Goal: Use online tool/utility: Use online tool/utility

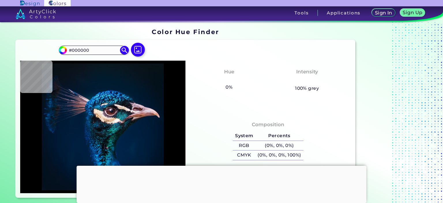
type input "#011d43"
type input "#011D43"
type input "#1c4c73"
type input "#1C4C73"
type input "#3ccef1"
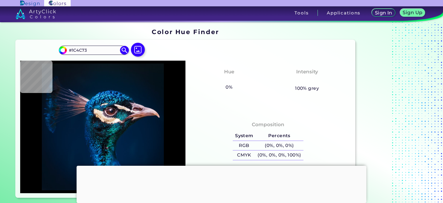
type input "#3CCEF1"
type input "#0362ac"
type input "#0362AC"
type input "#001c31"
type input "#001C31"
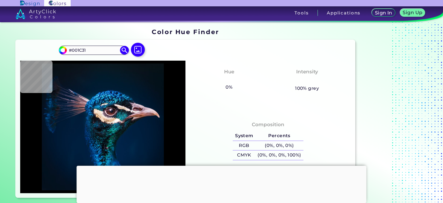
type input "#001b2c"
type input "#001B2C"
type input "#021a2c"
type input "#021A2C"
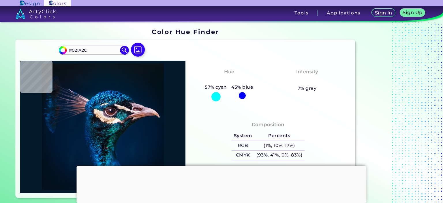
type input "#031a2c"
type input "#031A2C"
type input "#011b2a"
type input "#011B2A"
type input "#041a28"
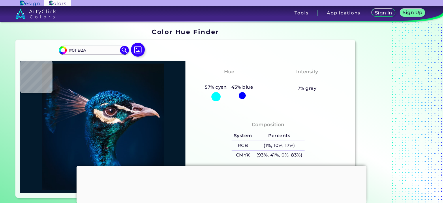
type input "#041A28"
type input "#071925"
type input "#081923"
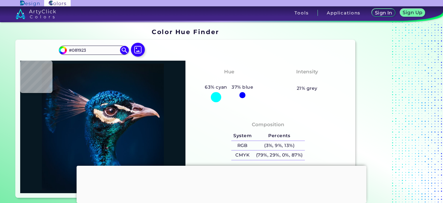
type input "#071822"
type input "#08161f"
type input "#08161F"
drag, startPoint x: 85, startPoint y: 49, endPoint x: 64, endPoint y: 49, distance: 21.3
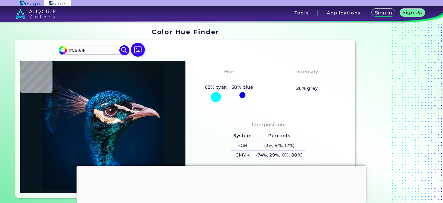
click at [64, 49] on div "#08161f #08161F Acadia ◉ Acid Green ◉ Aero Blue ◉ Alabaster ◉ Albescent White ◉…" at bounding box center [94, 50] width 70 height 9
paste input "1EAAE6"
type input "#1eaae6"
type input "#1EAAE6"
type input "#2ec1f0"
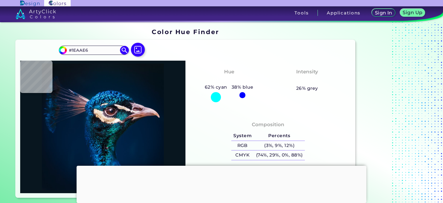
type input "#2EC1F0"
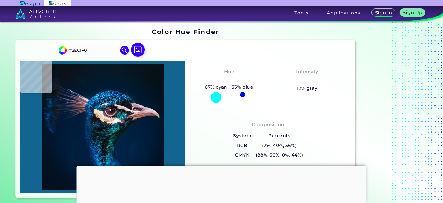
type input "#116590"
type input "#093d5b"
type input "#093D5B"
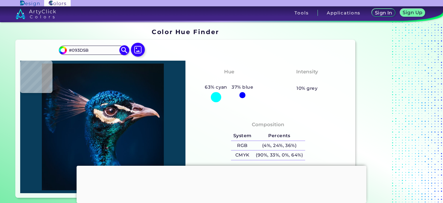
type input "#01518c"
type input "#01518C"
type input "#001c34"
type input "#001C34"
type input "#051927"
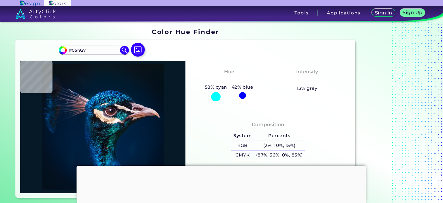
drag, startPoint x: 91, startPoint y: 48, endPoint x: 56, endPoint y: 48, distance: 35.2
click at [56, 48] on div "#051927 #051927 Acadia ◉ Acid Green ◉ Aero Blue ◉ Alabaster ◉ Albescent White ◉…" at bounding box center [186, 119] width 340 height 158
paste input "534139"
type input "#534139"
type input "#2faff8"
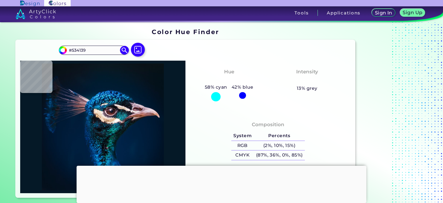
type input "#2FAFF8"
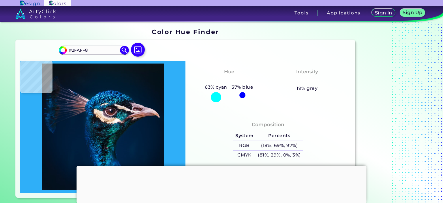
type input "#016fc4"
type input "#016FC4"
type input "#005082"
type input "#5a81b7"
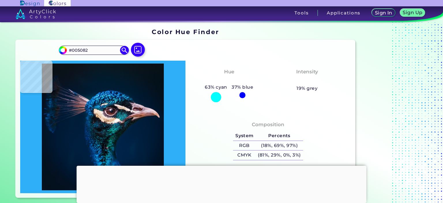
type input "#5A81B7"
type input "#dff4fe"
type input "#DFF4FE"
type input "#cdc9d6"
type input "#CDC9D6"
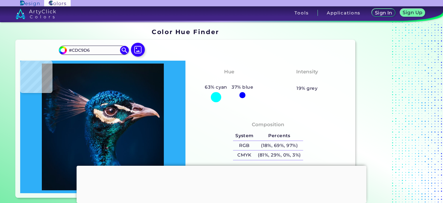
type input "#a78793"
type input "#A78793"
type input "#00253f"
type input "#00253F"
type input "#03182d"
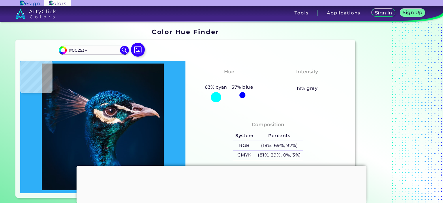
type input "#03182D"
type input "#051628"
type input "#0b111d"
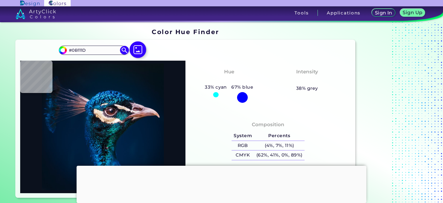
type input "#0B111D"
type input "#000000"
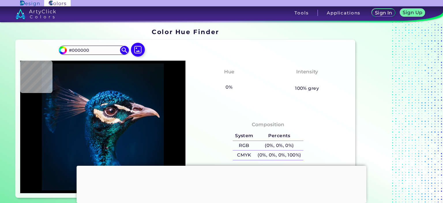
type input "#00192f"
type input "#00192F"
type input "#001c32"
type input "#001C32"
type input "#001b30"
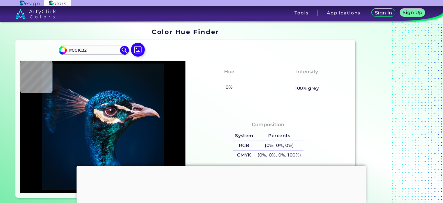
type input "#001B30"
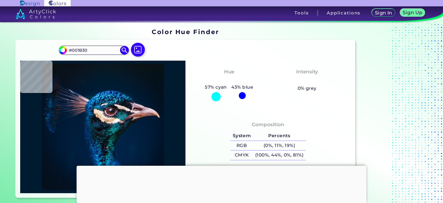
type input "#001b2e"
type input "#001B2E"
type input "#001b30"
type input "#001B30"
type input "#04192e"
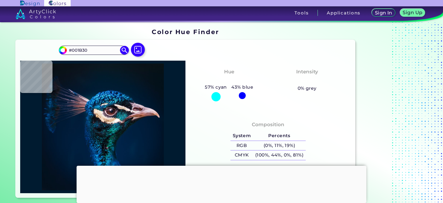
type input "#04192E"
type input "#091724"
type input "#091219"
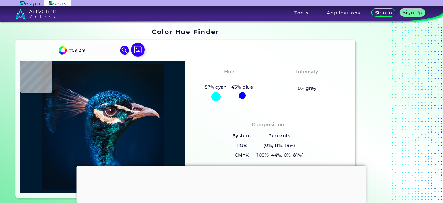
type input "#091018"
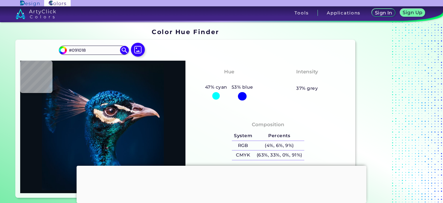
type input "#081118"
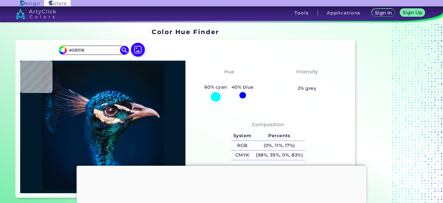
type input "#011b2c"
type input "#011B2C"
type input "#04111a"
type input "#04111A"
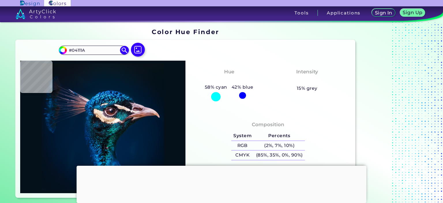
type input "#000000"
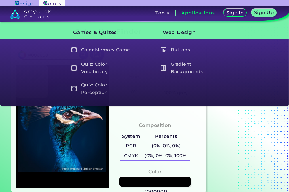
type input "#001b30"
type input "#001B30"
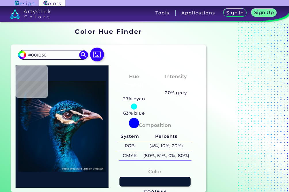
type input "#0a1933"
type input "#0A1933"
type input "#202c46"
type input "#202C46"
type input "#26314a"
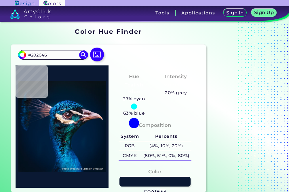
type input "#26314A"
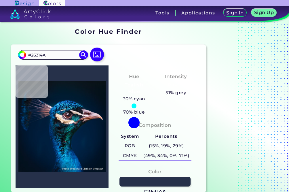
type input "#000000"
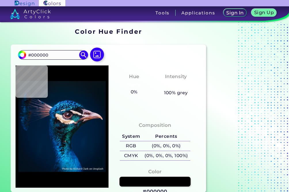
type input "#0a1b2a"
type input "#0A1B2A"
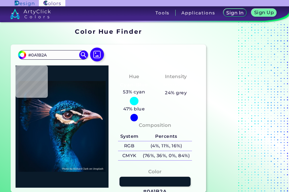
type input "#03101d"
type input "#03101D"
type input "#041122"
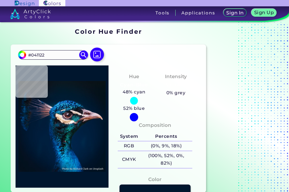
type input "#00162e"
type input "#00162E"
type input "#033e69"
type input "#033E69"
type input "#0a7ab9"
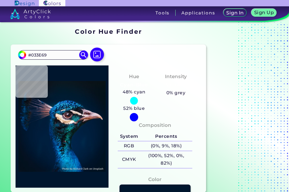
type input "#0A7AB9"
type input "#017eb8"
type input "#017EB8"
type input "#00457d"
type input "#00457D"
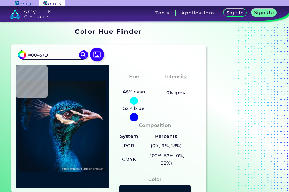
type input "#034e71"
type input "#034E71"
type input "#041422"
type input "#012443"
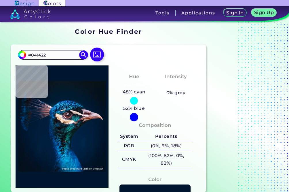
type input "#012443"
type input "#012442"
type input "#00264b"
type input "#00264B"
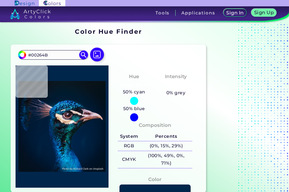
type input "#00254a"
type input "#00254A"
type input "#002245"
type input "#002144"
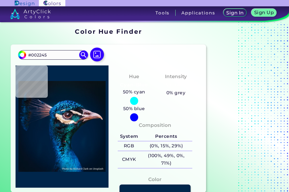
type input "#002144"
type input "#002041"
type input "#00203f"
type input "#00203F"
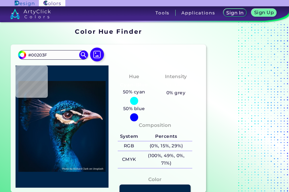
type input "#002140"
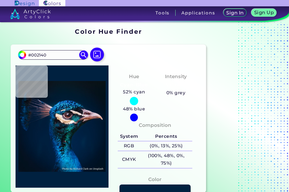
type input "#002142"
type input "#002041"
type input "#001f3e"
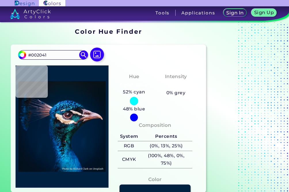
type input "#001F3E"
type input "#001c39"
type input "#001C39"
type input "#00172f"
type input "#00172F"
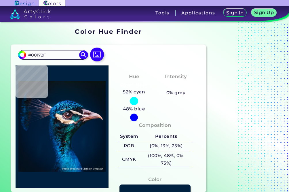
type input "#001226"
type input "#001120"
type input "#001121"
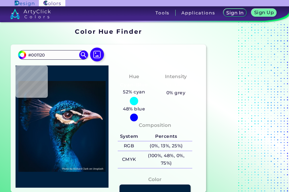
type input "#001121"
type input "#000000"
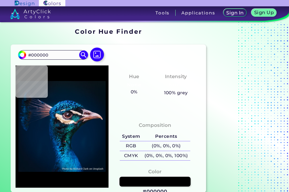
type input "#00132a"
type input "#00132A"
type input "#011327"
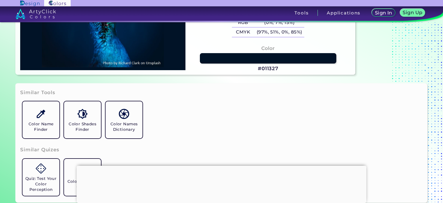
scroll to position [33, 0]
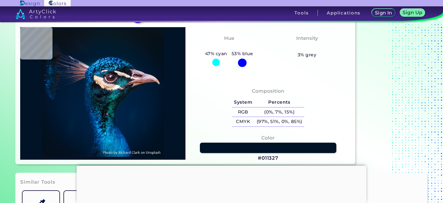
type input "#001f3e"
type input "#001F3E"
type input "#0b1c38"
type input "#0B1C38"
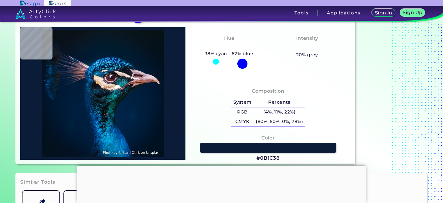
type input "#0b1820"
type input "#0B1820"
type input "#011b2a"
type input "#011B2A"
type input "#001e44"
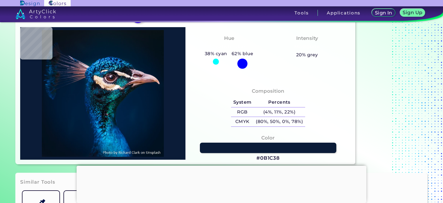
type input "#001E44"
type input "#1a151d"
type input "#1A151D"
type input "#073942"
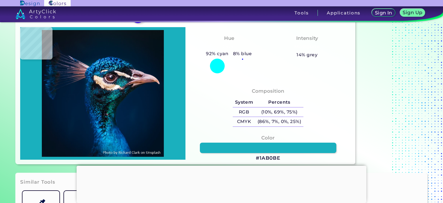
type input "#1ab0be"
type input "#1AB0BE"
type input "#043a4a"
type input "#043A4A"
type input "#2e7686"
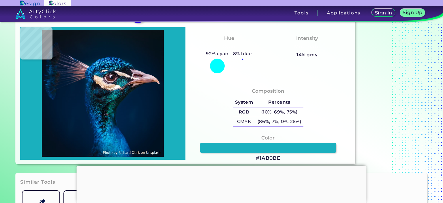
type input "#2E7686"
type input "#0e1923"
type input "#0E1923"
type input "#9a8880"
type input "#9A8880"
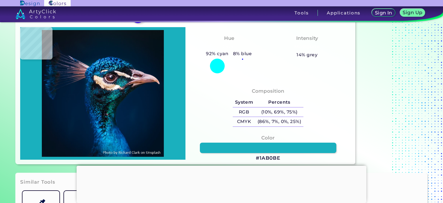
type input "#dabfac"
type input "#DABFAC"
type input "#dac4b3"
type input "#DAC4B3"
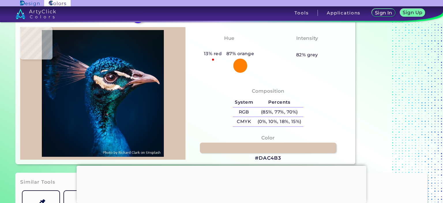
type input "#f2e4df"
type input "#F2E4DF"
type input "#f0e6e8"
type input "#F0E6E8"
type input "#a59a9f"
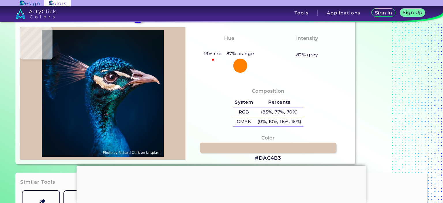
type input "#A59A9F"
type input "#161b24"
type input "#161B24"
type input "#0f1019"
type input "#0F1019"
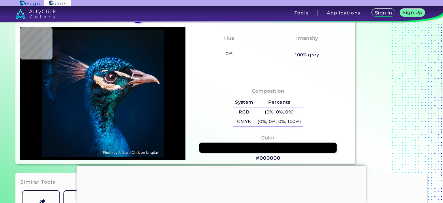
click at [274, 146] on link at bounding box center [267, 147] width 137 height 10
